Goal: Find specific page/section: Find specific page/section

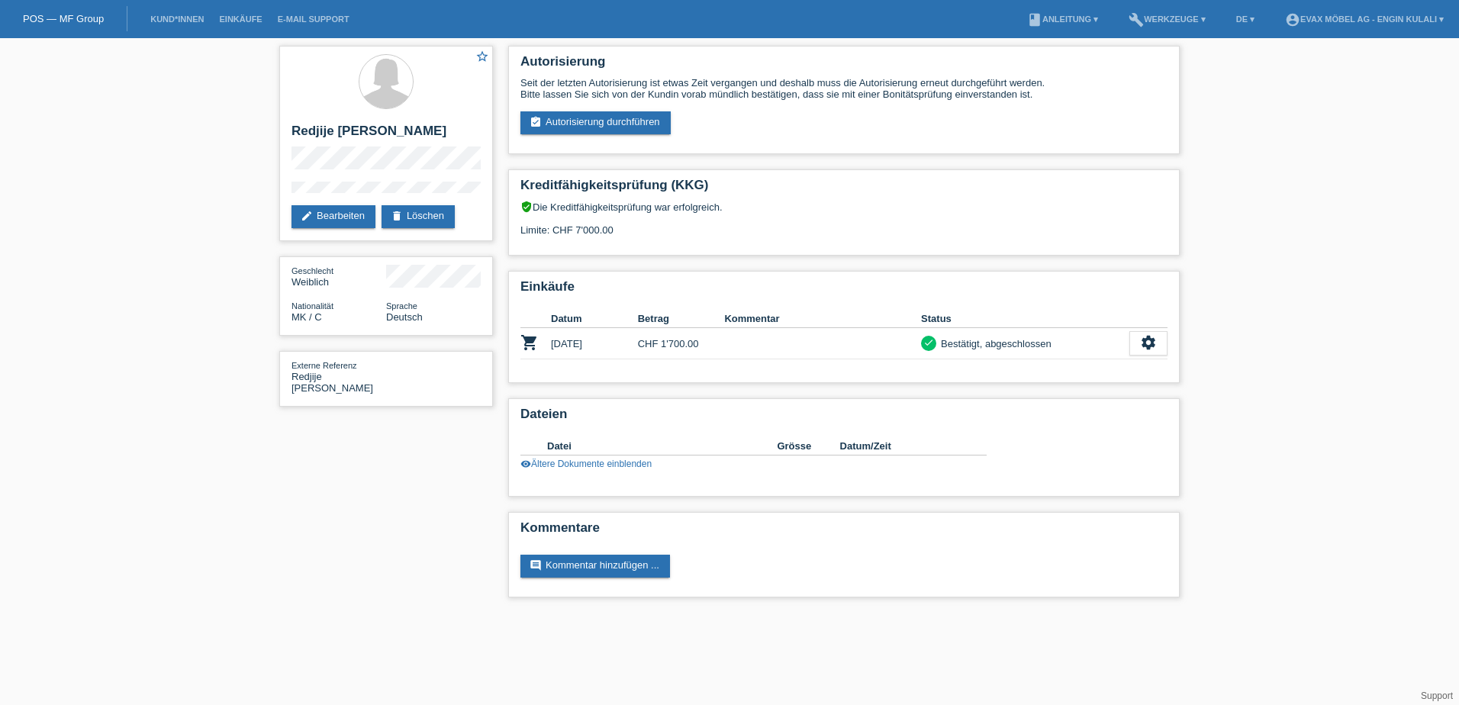
click at [67, 10] on div "POS — MF Group" at bounding box center [63, 18] width 127 height 25
click at [61, 18] on link "POS — MF Group" at bounding box center [63, 18] width 81 height 11
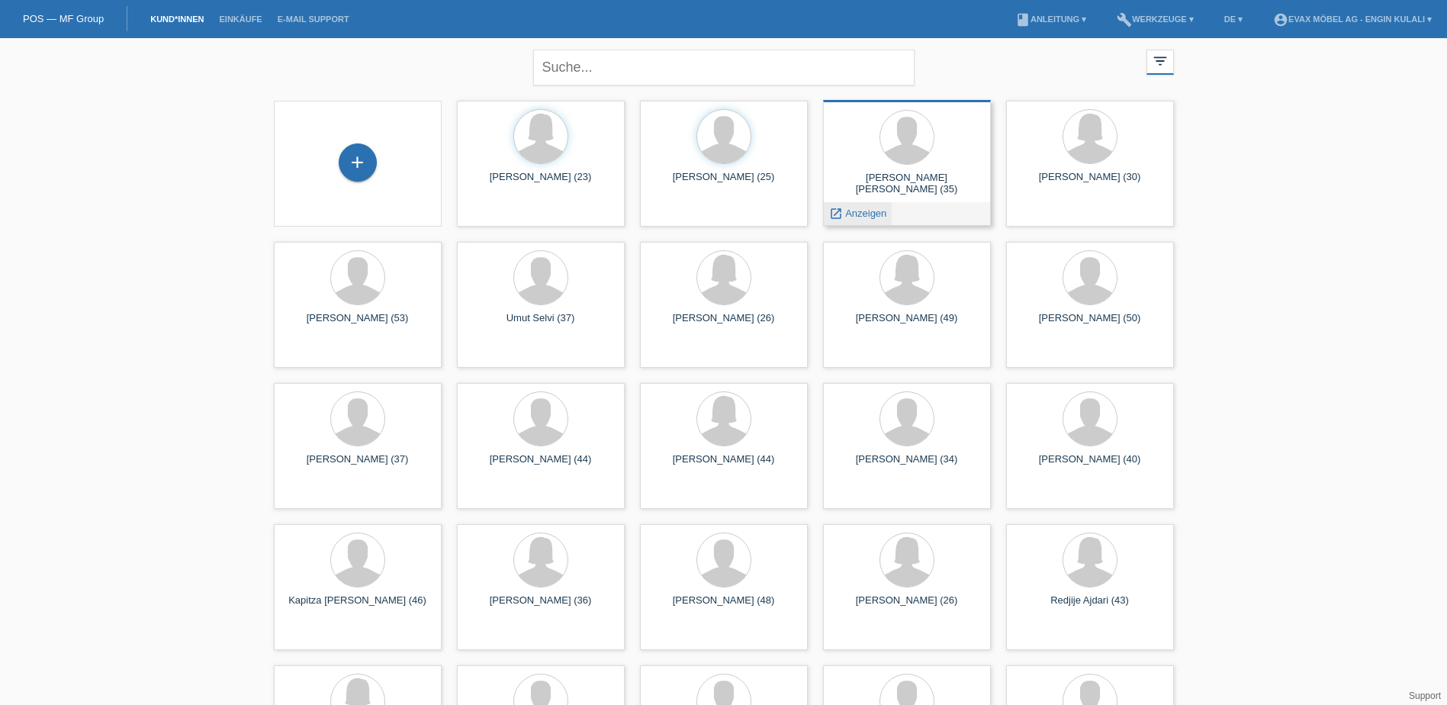
click at [870, 209] on span "Anzeigen" at bounding box center [865, 213] width 41 height 11
